Goal: Task Accomplishment & Management: Use online tool/utility

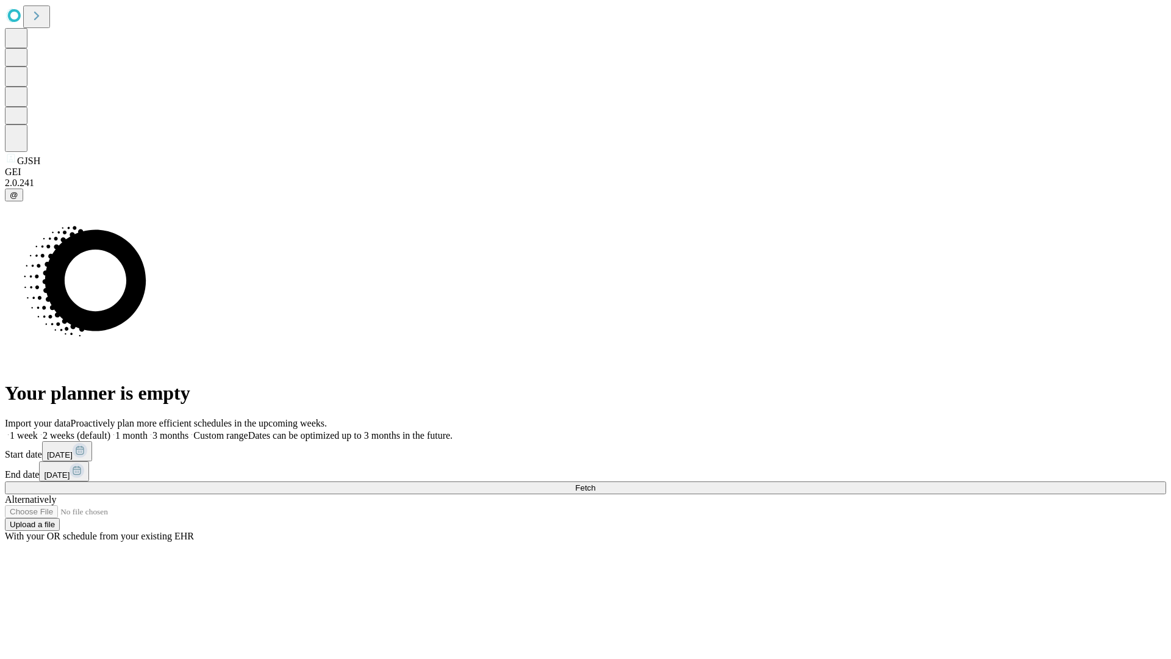
click at [595, 483] on span "Fetch" at bounding box center [585, 487] width 20 height 9
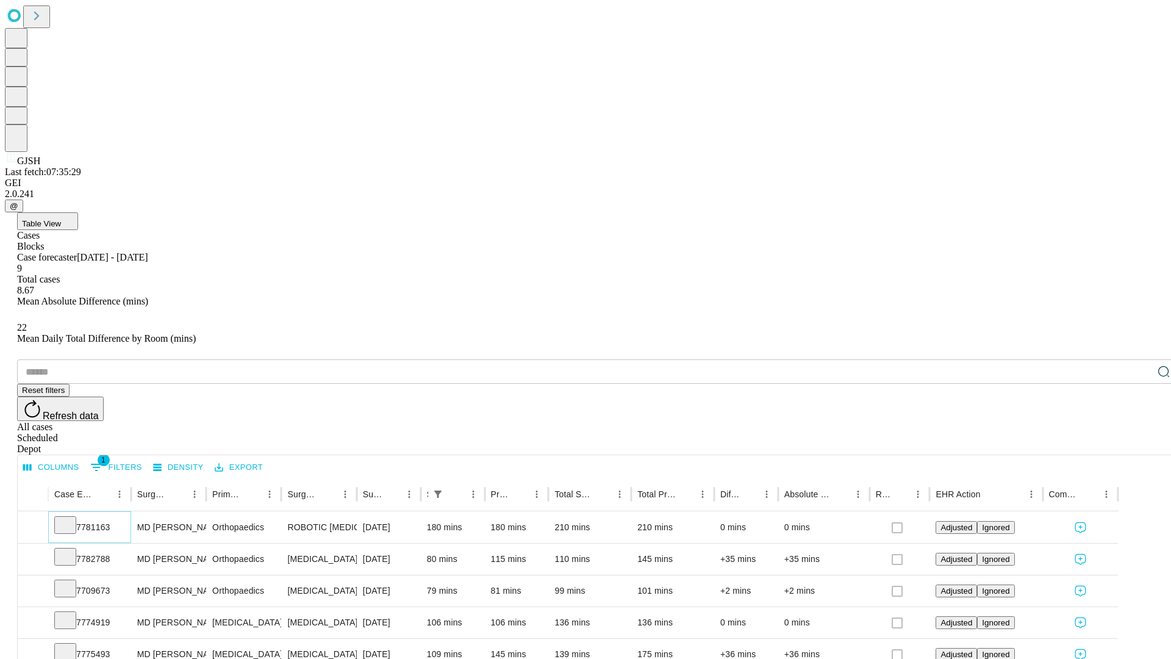
click at [71, 518] on icon at bounding box center [65, 524] width 12 height 12
